Goal: Task Accomplishment & Management: Manage account settings

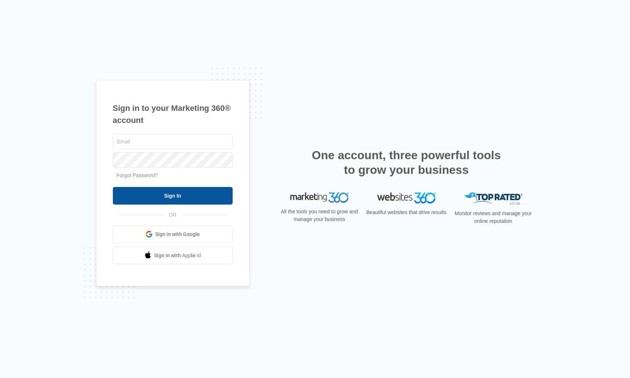
type input "[EMAIL_ADDRESS][PERSON_NAME][DOMAIN_NAME]"
click at [178, 194] on input "Sign In" at bounding box center [173, 196] width 120 height 18
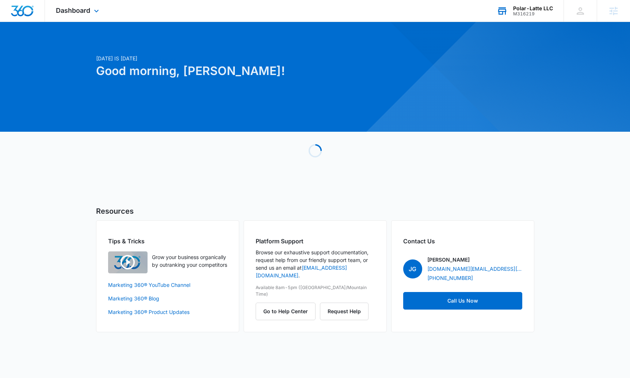
click at [532, 10] on div "Polar-Latte LLC" at bounding box center [533, 8] width 40 height 6
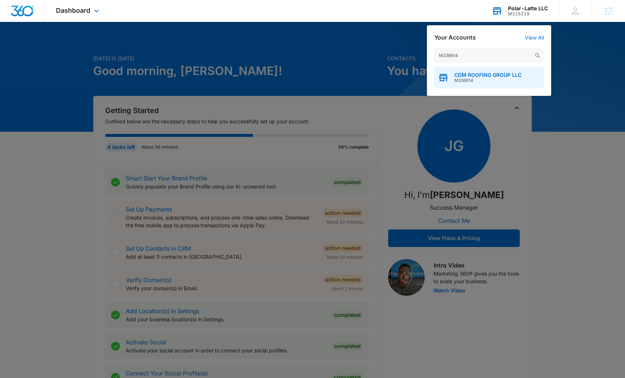
type input "M336614"
click at [467, 77] on span "CDM ROOFING GROUP LLC" at bounding box center [487, 75] width 67 height 6
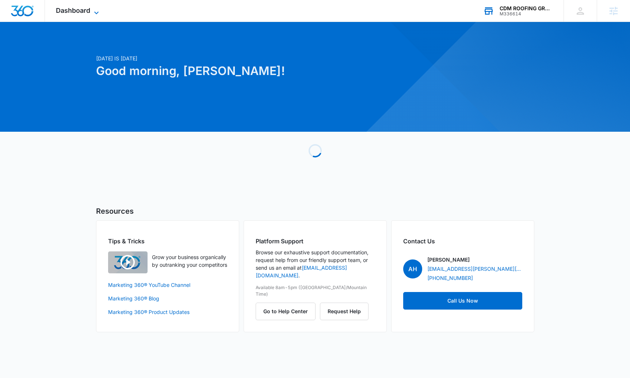
click at [80, 10] on span "Dashboard" at bounding box center [73, 11] width 34 height 8
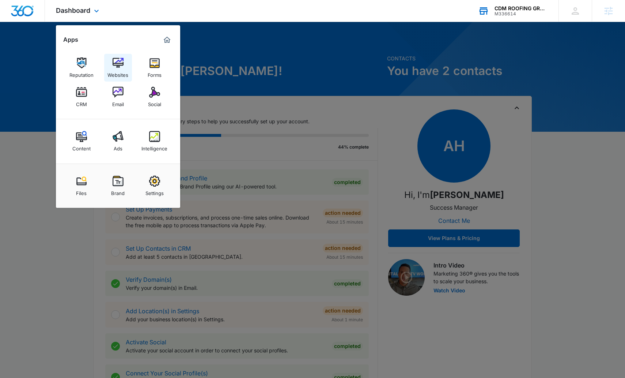
click at [120, 67] on img at bounding box center [118, 62] width 11 height 11
